Goal: Complete application form: Complete application form

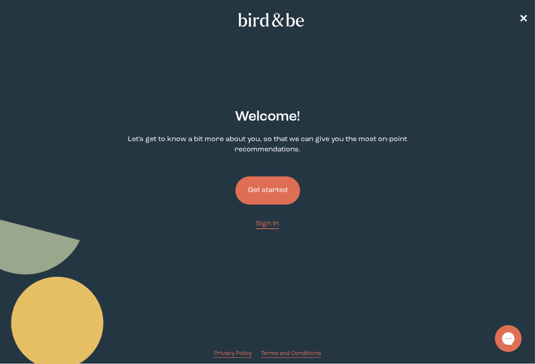
click at [274, 188] on button "Get started" at bounding box center [268, 190] width 65 height 28
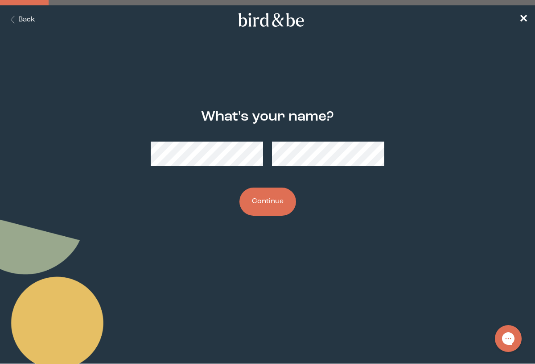
click at [14, 22] on icon "Back Button" at bounding box center [12, 20] width 11 height 8
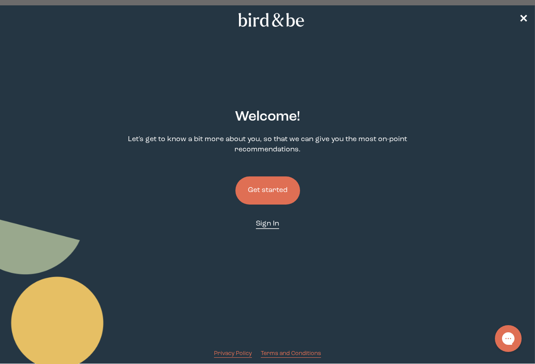
click at [273, 225] on span "Sign In" at bounding box center [267, 223] width 23 height 7
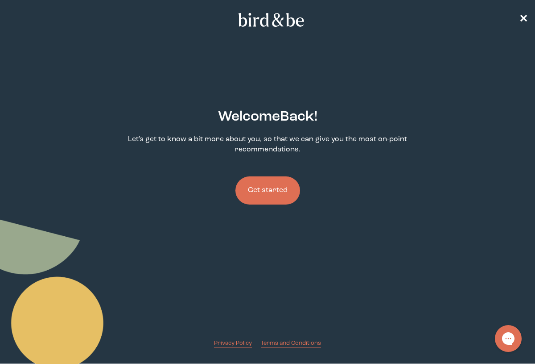
click at [274, 188] on button "Get started" at bounding box center [268, 190] width 65 height 28
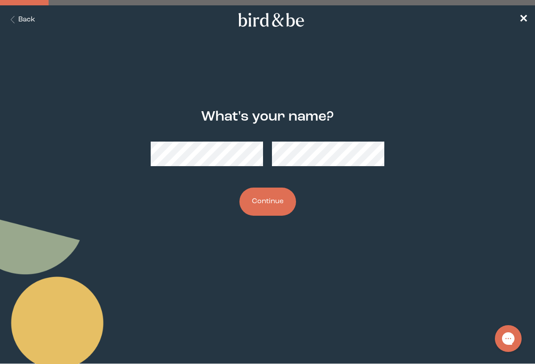
click at [274, 207] on button "Continue" at bounding box center [268, 201] width 57 height 28
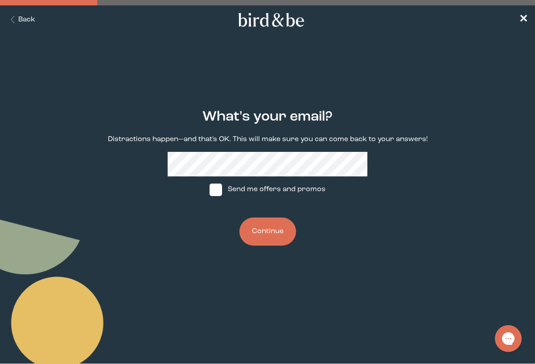
click at [263, 232] on button "Continue" at bounding box center [268, 231] width 57 height 28
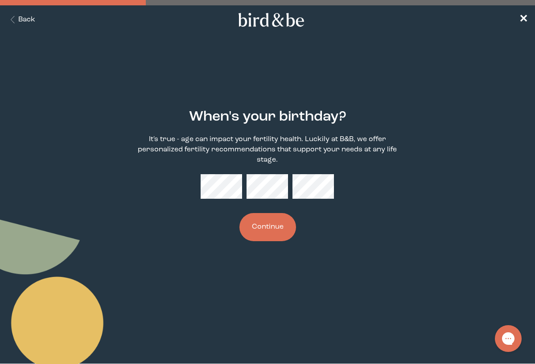
click at [26, 16] on button "Back" at bounding box center [21, 20] width 28 height 10
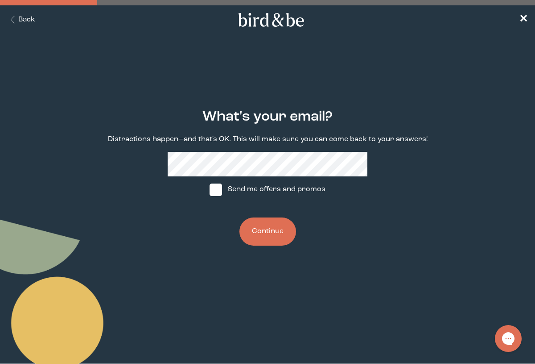
click at [26, 16] on button "Back" at bounding box center [21, 20] width 28 height 10
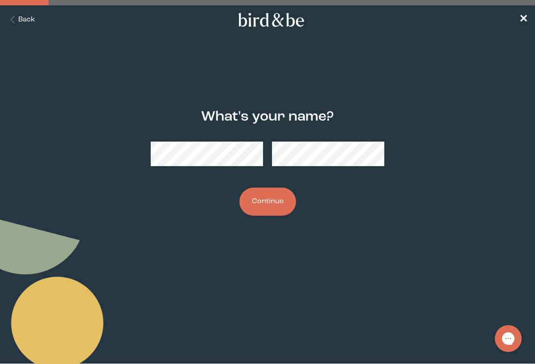
click at [289, 173] on div "What's your name? Continue" at bounding box center [268, 162] width 334 height 135
click at [269, 195] on button "Continue" at bounding box center [268, 201] width 57 height 28
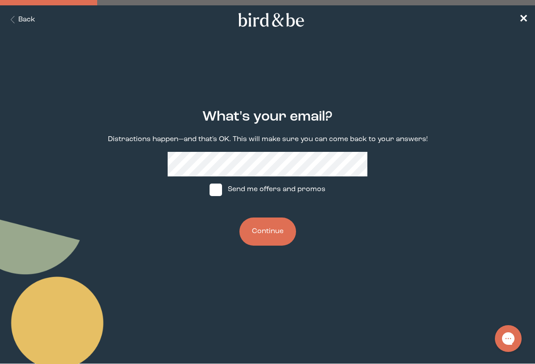
click at [268, 236] on button "Continue" at bounding box center [268, 231] width 57 height 28
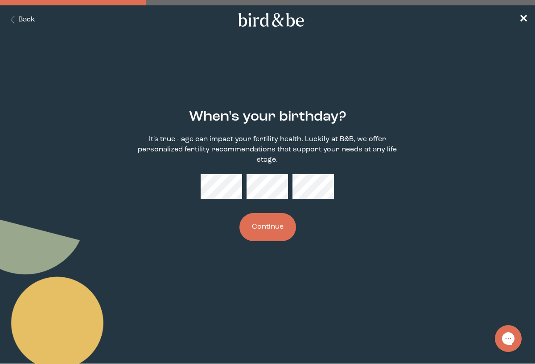
click at [278, 229] on button "Continue" at bounding box center [268, 227] width 57 height 28
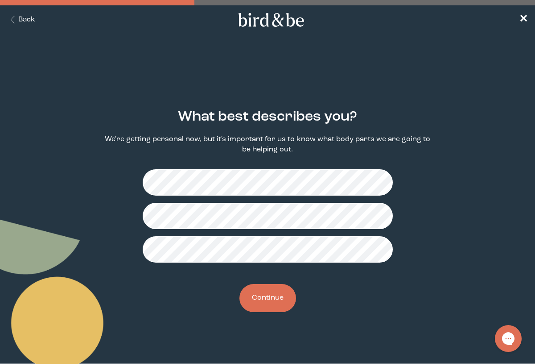
click at [278, 289] on button "Continue" at bounding box center [268, 298] width 57 height 28
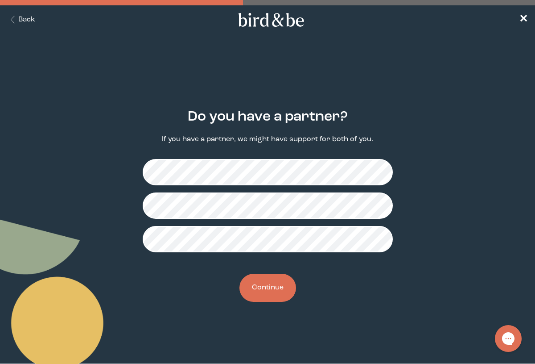
click at [271, 274] on button "Continue" at bounding box center [268, 288] width 57 height 28
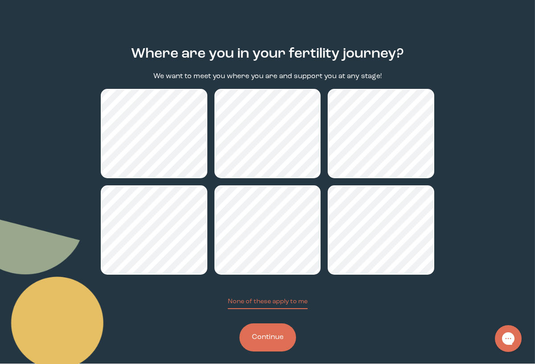
scroll to position [72, 0]
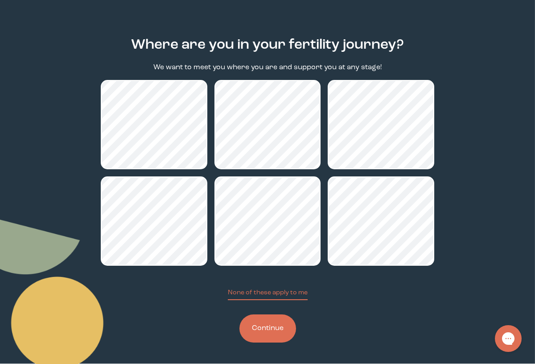
click at [260, 329] on button "Continue" at bounding box center [268, 328] width 57 height 28
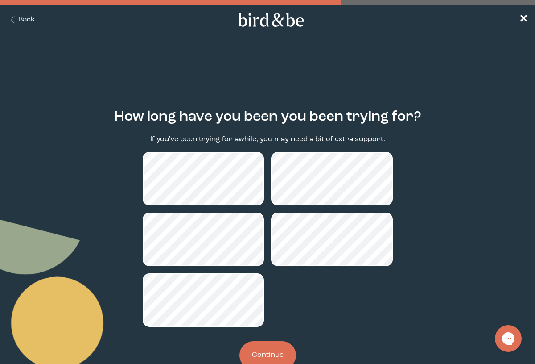
click at [267, 344] on button "Continue" at bounding box center [268, 355] width 57 height 28
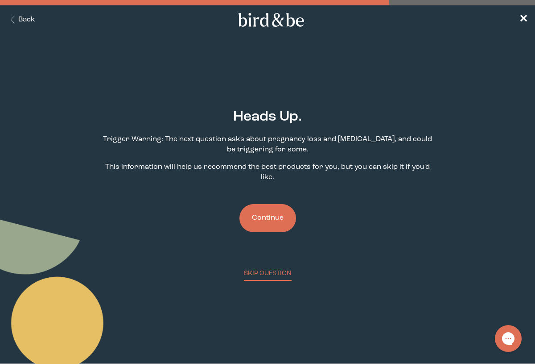
click at [245, 220] on button "Continue" at bounding box center [268, 218] width 57 height 28
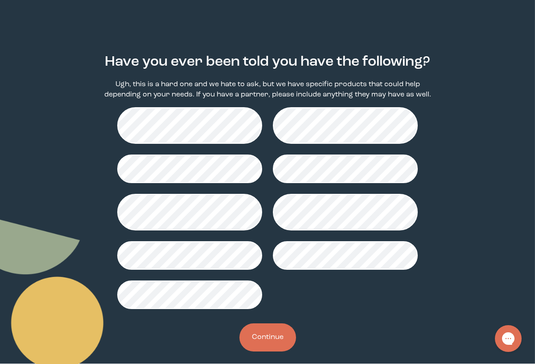
scroll to position [63, 0]
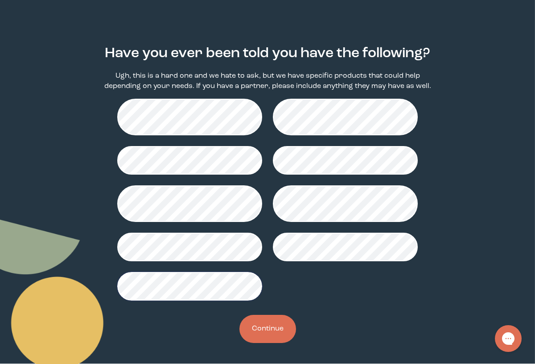
click at [256, 329] on button "Continue" at bounding box center [268, 329] width 57 height 28
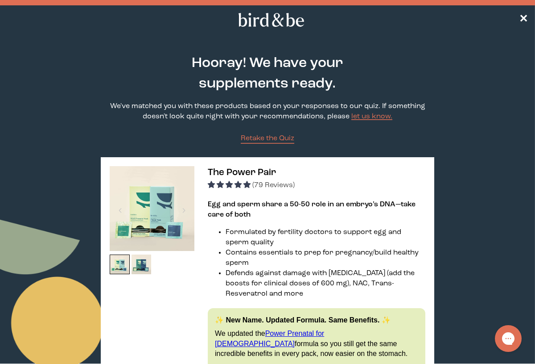
click at [265, 140] on span "Retake the Quiz" at bounding box center [268, 138] width 54 height 7
